Goal: Navigation & Orientation: Find specific page/section

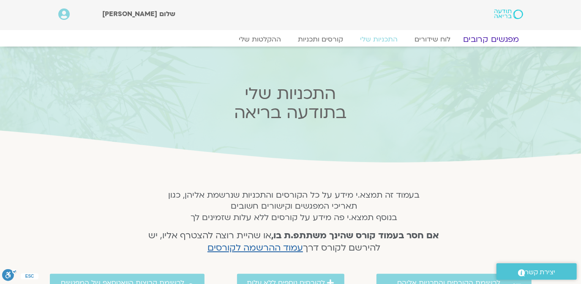
click at [487, 35] on link "מפגשים קרובים" at bounding box center [491, 39] width 77 height 10
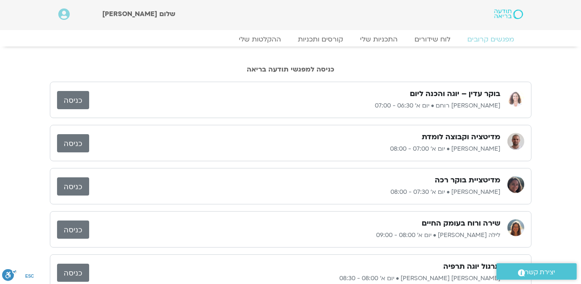
click at [78, 143] on link "כניסה" at bounding box center [73, 143] width 32 height 18
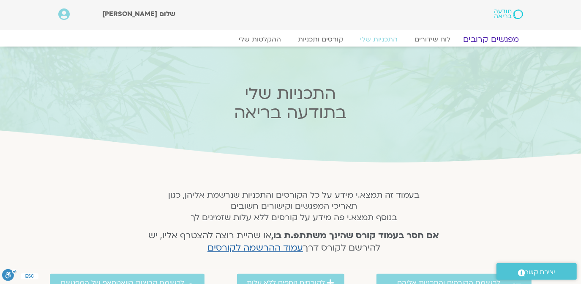
click at [484, 38] on link "מפגשים קרובים" at bounding box center [491, 39] width 77 height 10
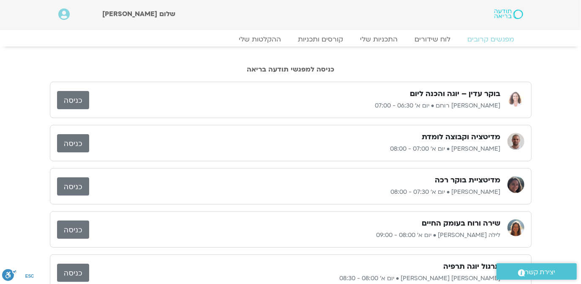
click at [68, 140] on link "כניסה" at bounding box center [73, 143] width 32 height 18
